Goal: Task Accomplishment & Management: Complete application form

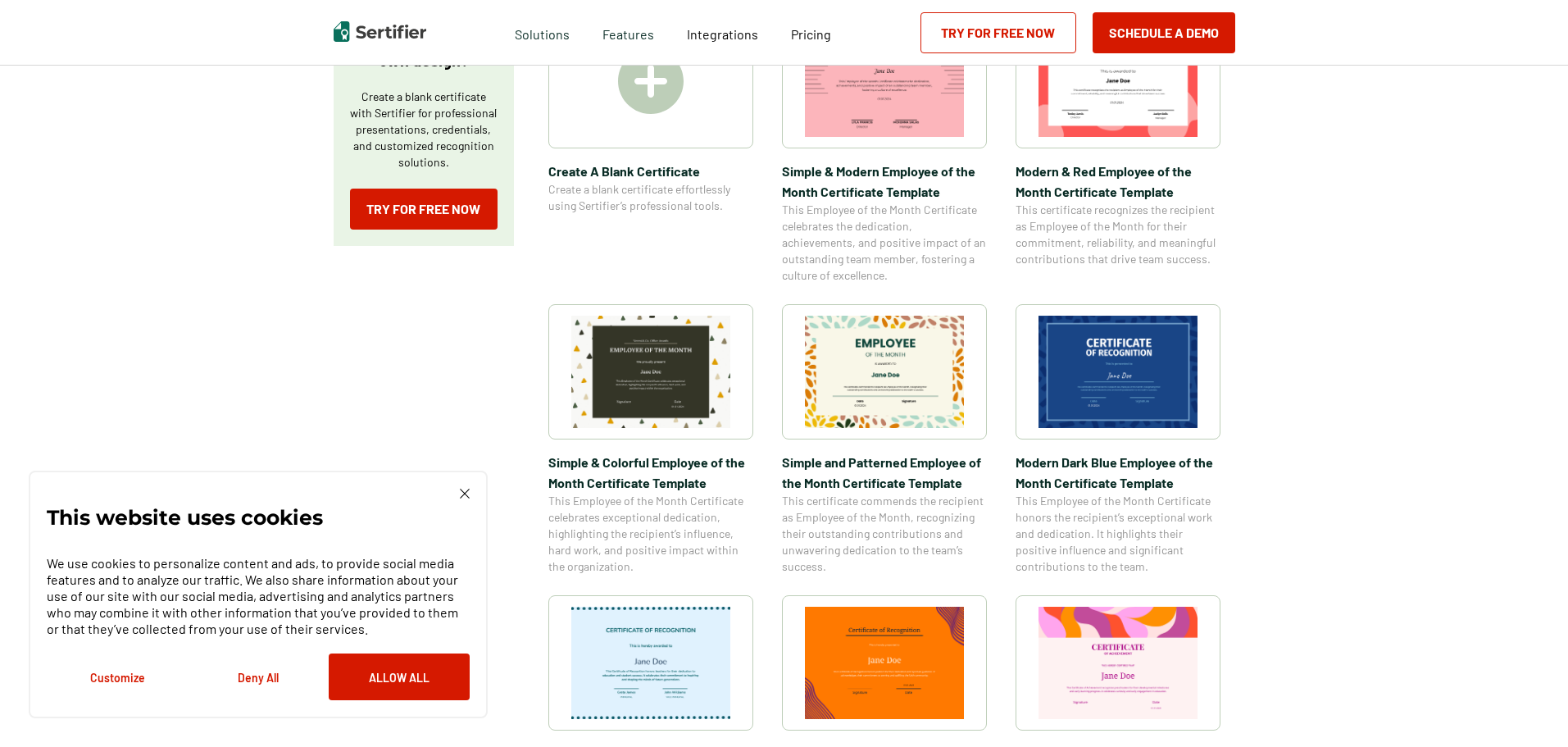
scroll to position [82, 0]
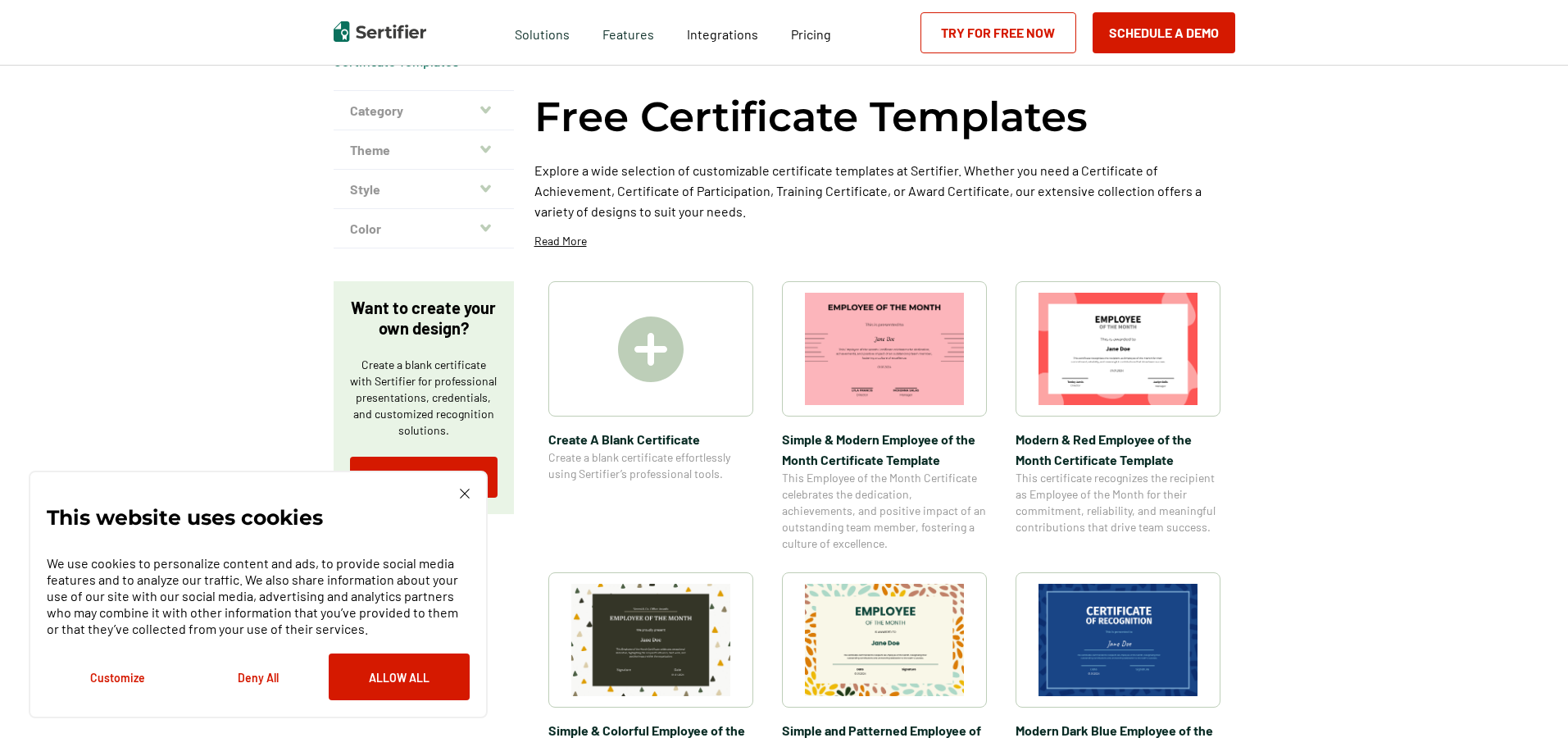
click at [705, 376] on div at bounding box center [651, 348] width 205 height 135
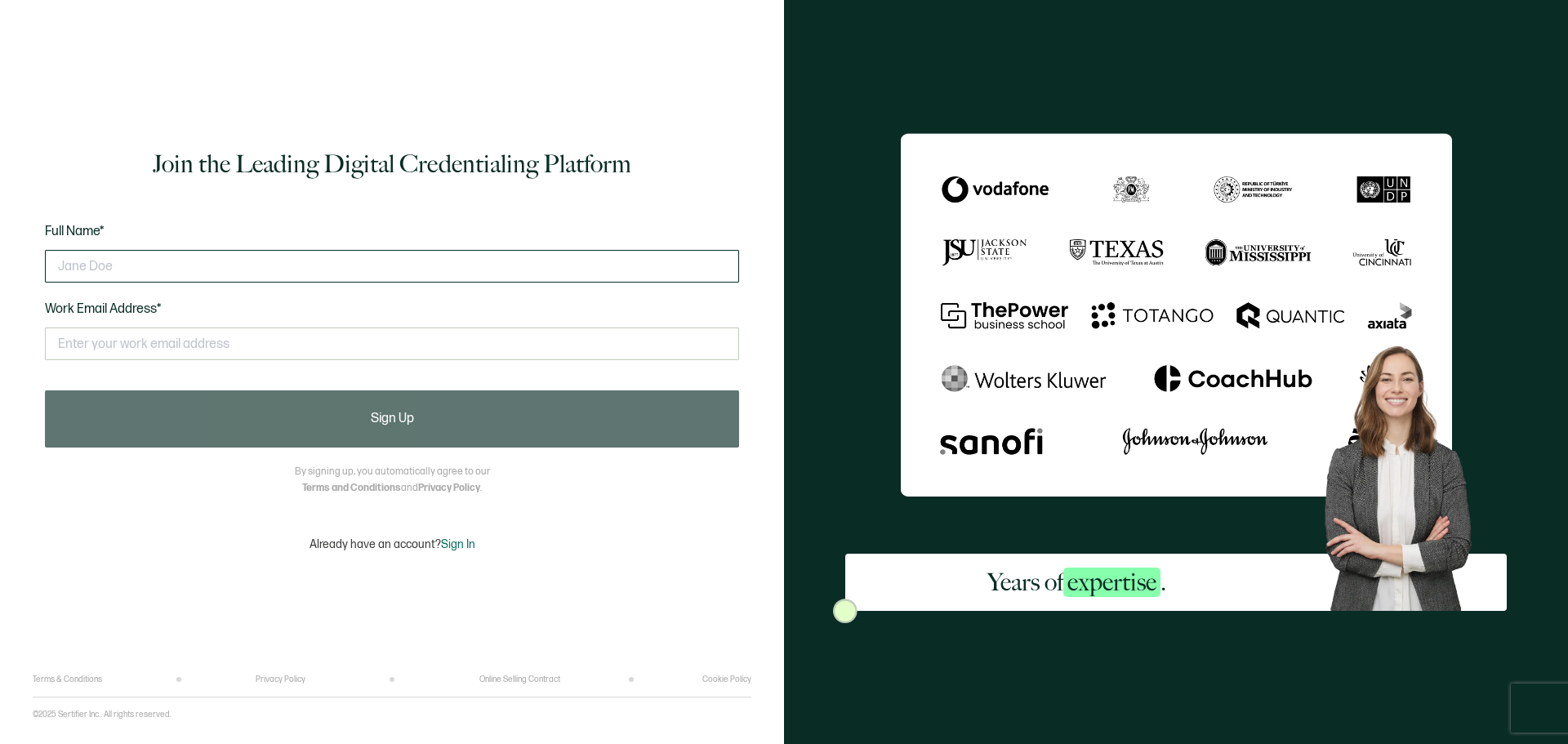
click at [132, 257] on input "text" at bounding box center [392, 266] width 694 height 33
type input "k"
